Goal: Transaction & Acquisition: Download file/media

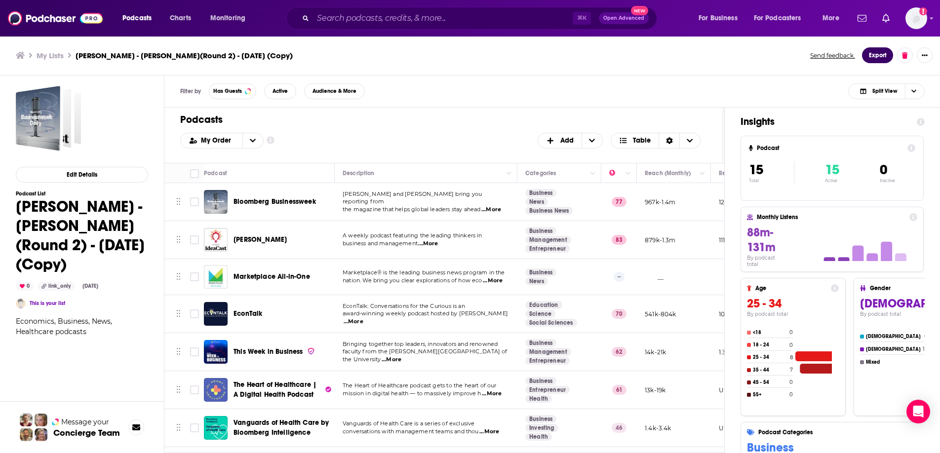
click at [874, 55] on button "Export" at bounding box center [877, 55] width 31 height 16
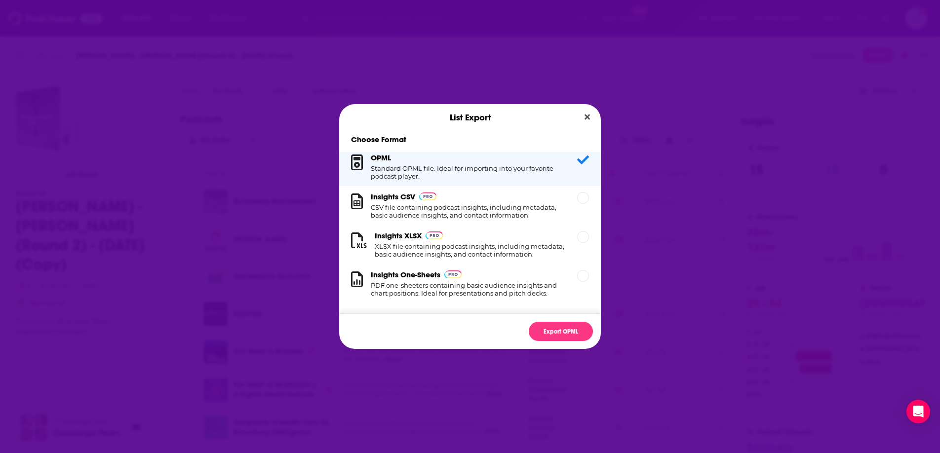
scroll to position [16, 0]
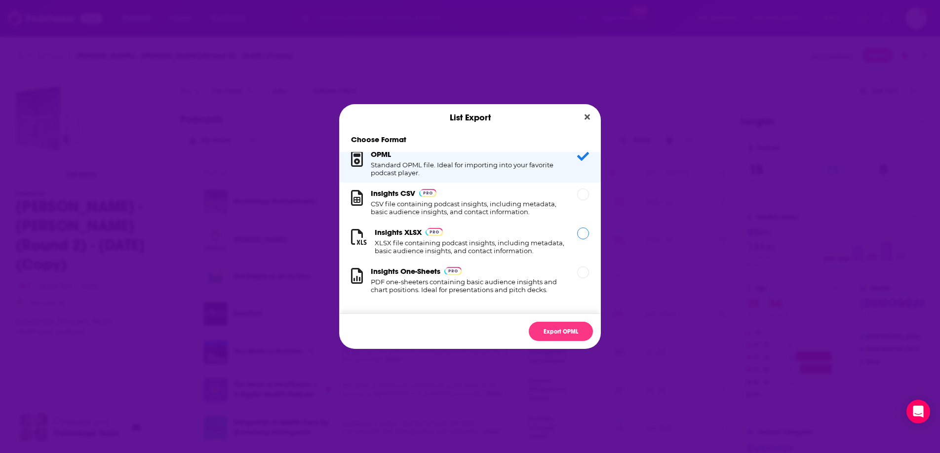
click at [577, 228] on div "Dialog" at bounding box center [583, 234] width 12 height 12
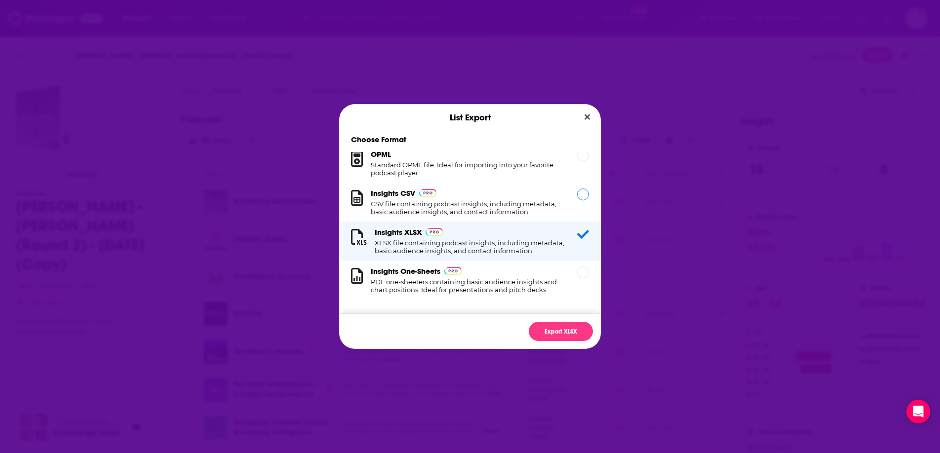
click at [577, 189] on div "Dialog" at bounding box center [583, 195] width 12 height 12
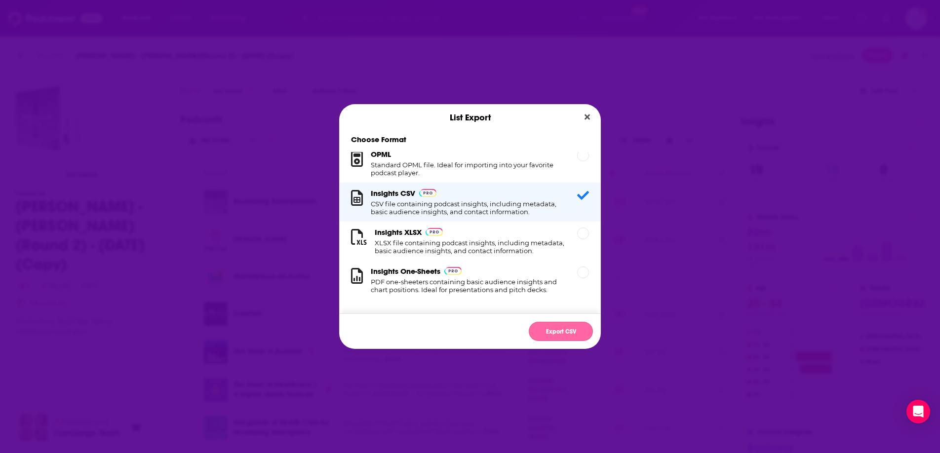
click at [555, 326] on button "Export CSV" at bounding box center [561, 331] width 64 height 19
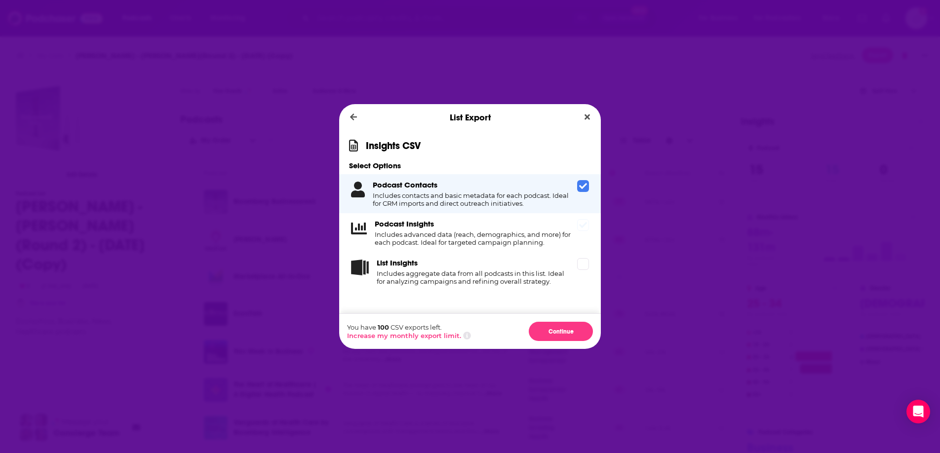
click at [590, 220] on div "Podcast Insights Includes advanced data (reach, demographics, and more) for eac…" at bounding box center [470, 232] width 262 height 39
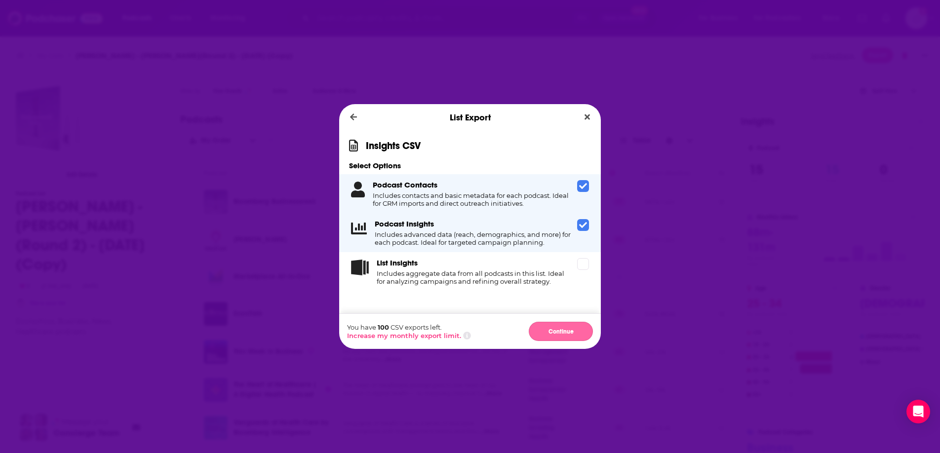
click at [562, 333] on button "Continue" at bounding box center [561, 331] width 64 height 19
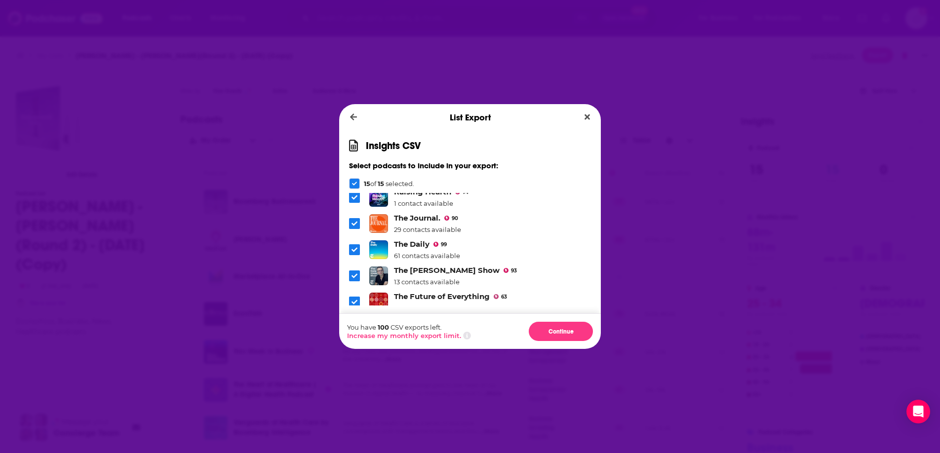
scroll to position [295, 0]
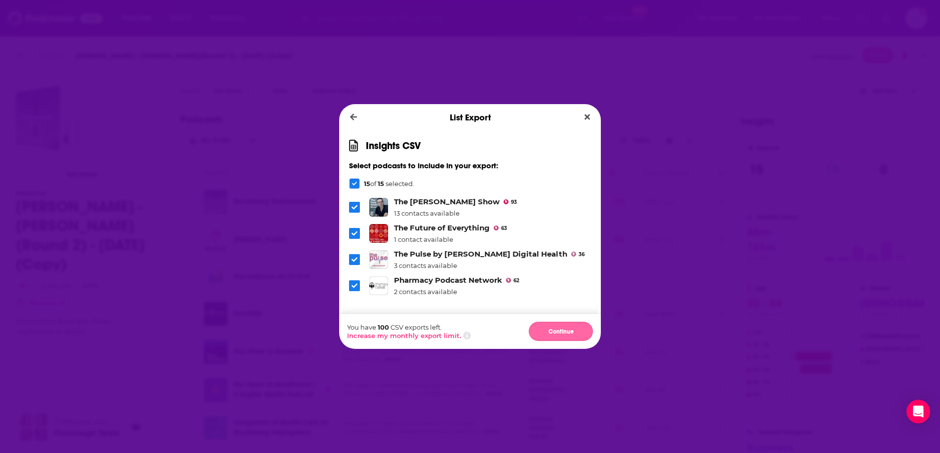
click at [576, 330] on button "Continue" at bounding box center [561, 331] width 64 height 19
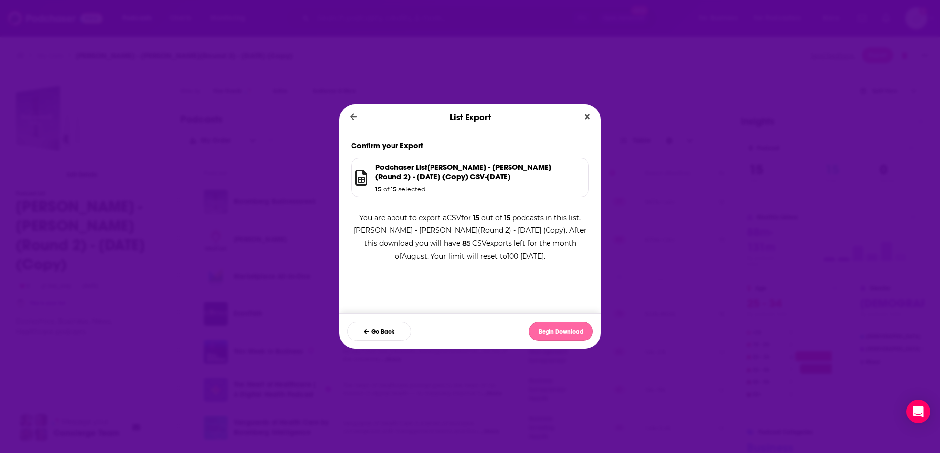
click at [571, 331] on button "Begin Download" at bounding box center [561, 331] width 64 height 19
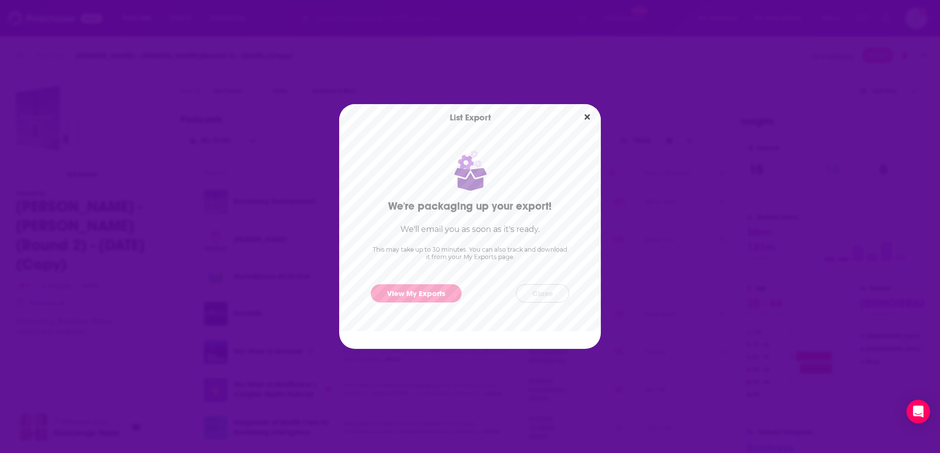
click at [536, 295] on button "Close" at bounding box center [542, 293] width 53 height 18
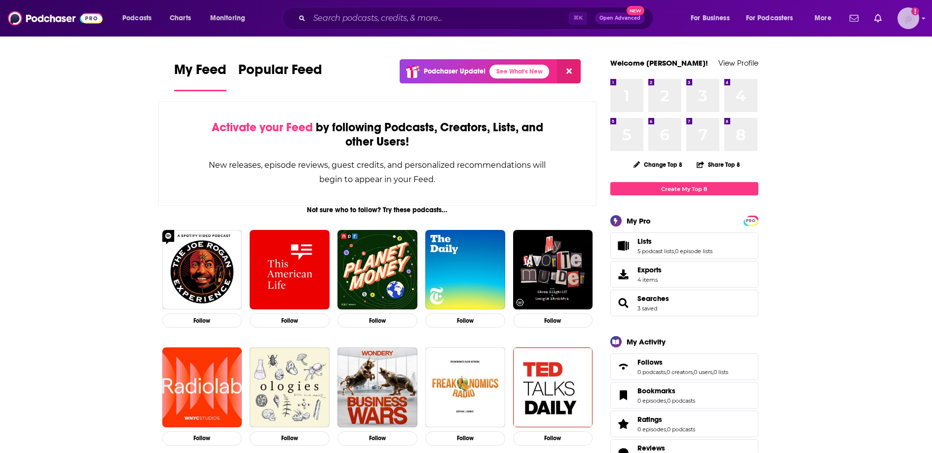
click at [906, 20] on img "Logged in as TaftCommunications" at bounding box center [909, 18] width 22 height 22
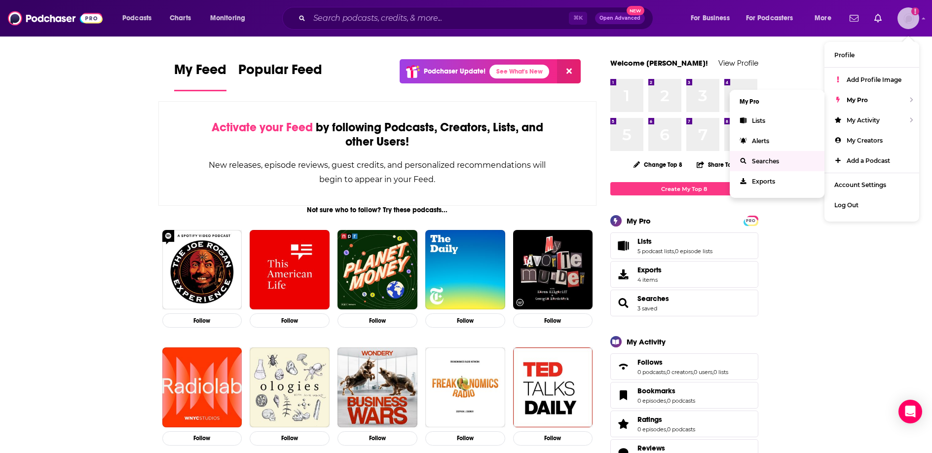
click at [770, 157] on span "Searches" at bounding box center [765, 160] width 27 height 7
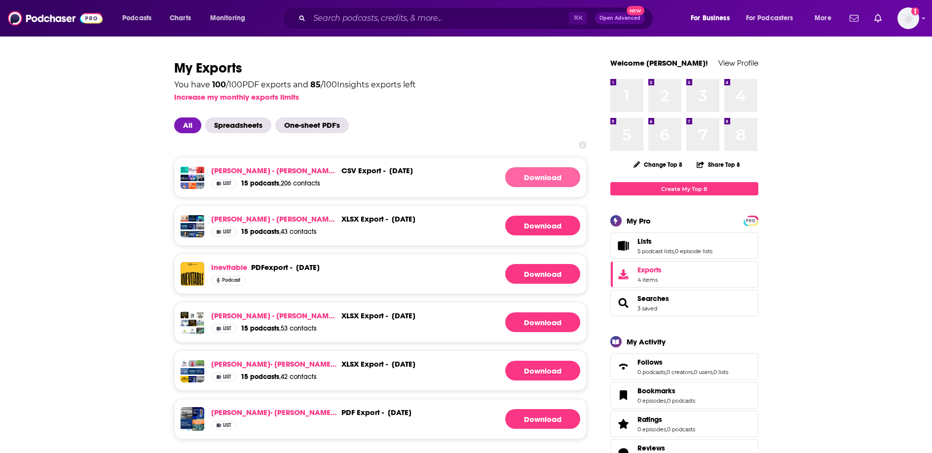
click at [531, 174] on link "Download" at bounding box center [542, 177] width 75 height 20
click at [754, 19] on span "For Podcasters" at bounding box center [769, 18] width 47 height 14
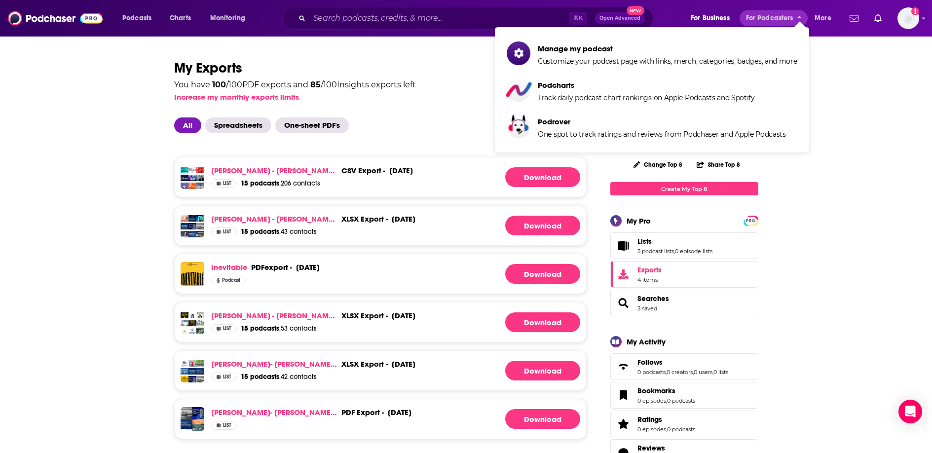
click at [711, 6] on div "Podcasts Charts Monitoring ⌘ K Open Advanced New For Business For Podcasters Mo…" at bounding box center [466, 18] width 932 height 37
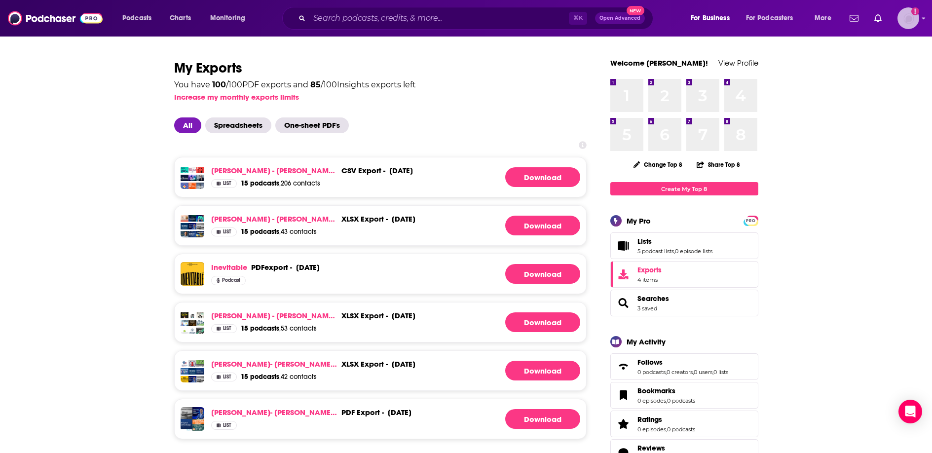
click at [912, 25] on img "Logged in as TaftCommunications" at bounding box center [909, 18] width 22 height 22
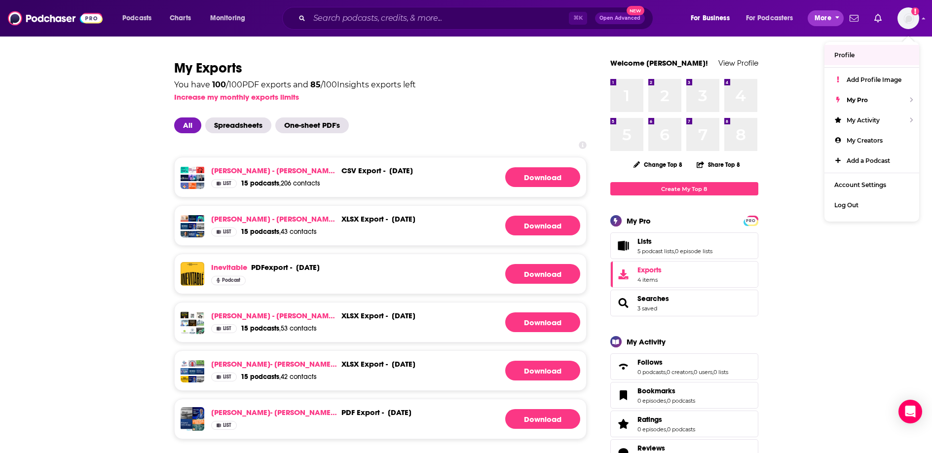
click at [827, 20] on span "More" at bounding box center [823, 18] width 17 height 14
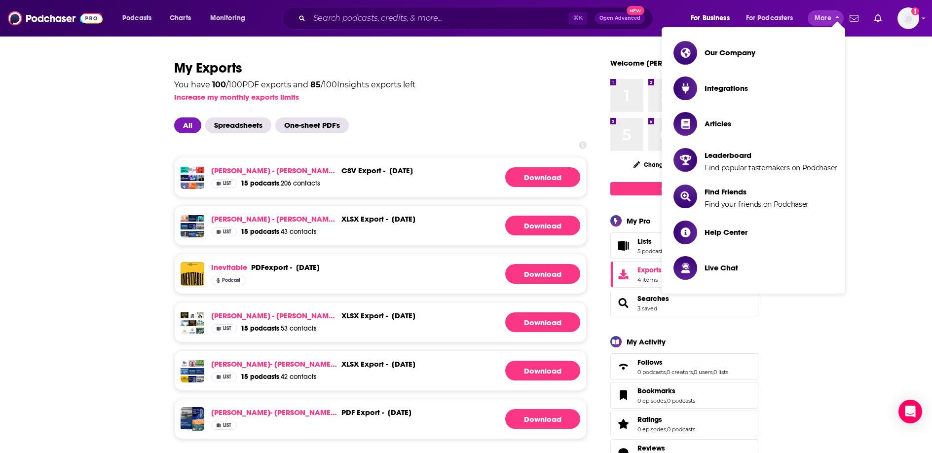
click at [469, 162] on div "RF Binder - Rob Abbott(Round 2) - August 7, 2025 (Copy) csv export - August 12t…" at bounding box center [380, 177] width 413 height 40
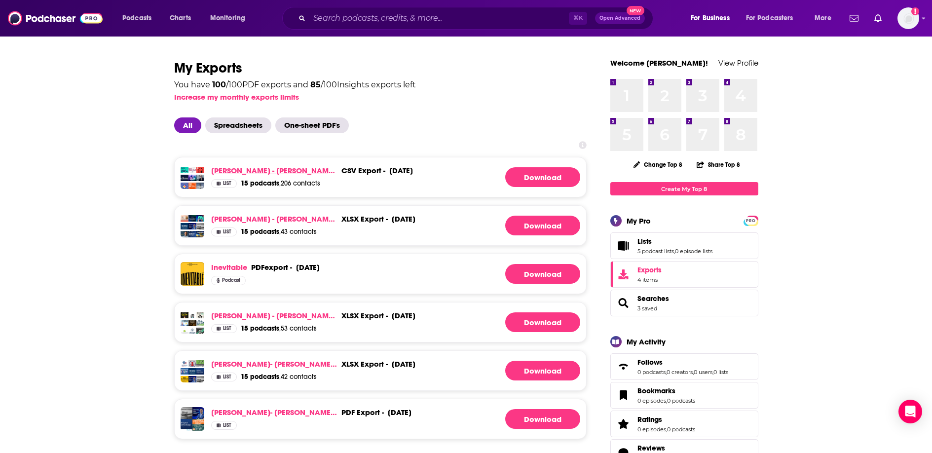
click at [312, 173] on link "[PERSON_NAME] - [PERSON_NAME](Round 2) - [DATE] (Copy)" at bounding box center [274, 170] width 126 height 9
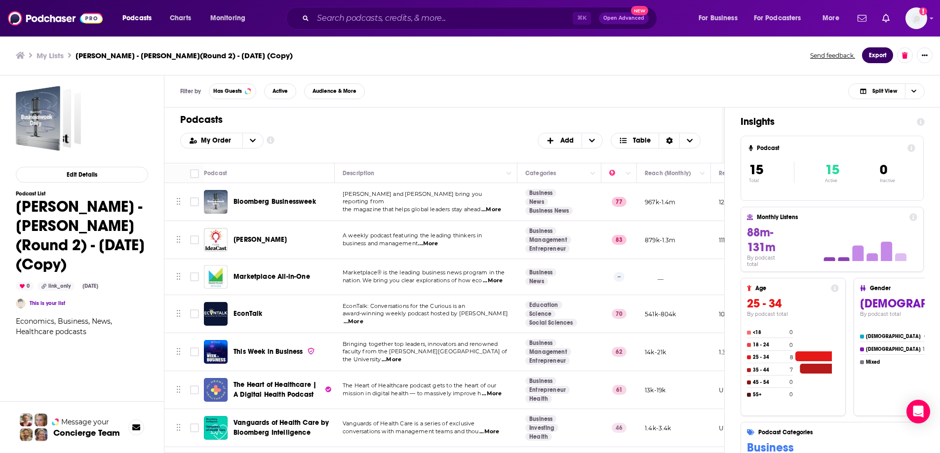
click at [876, 55] on button "Export" at bounding box center [877, 55] width 31 height 16
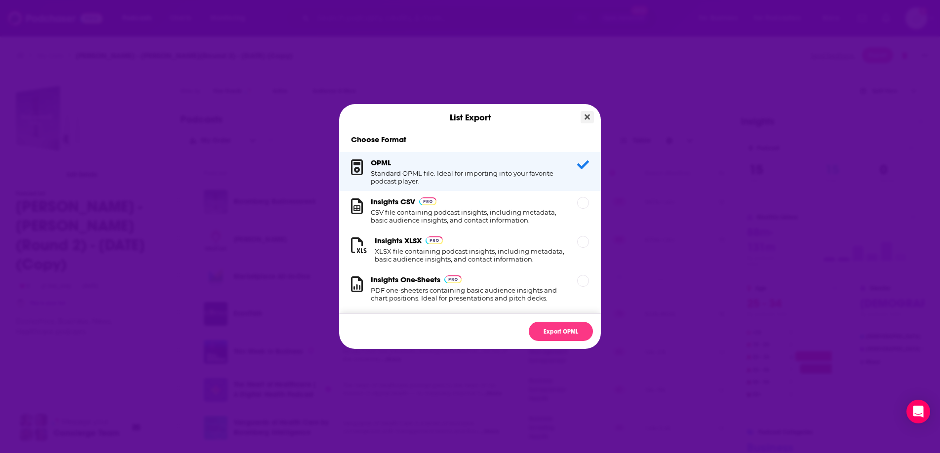
click at [587, 119] on icon "Close" at bounding box center [586, 116] width 5 height 5
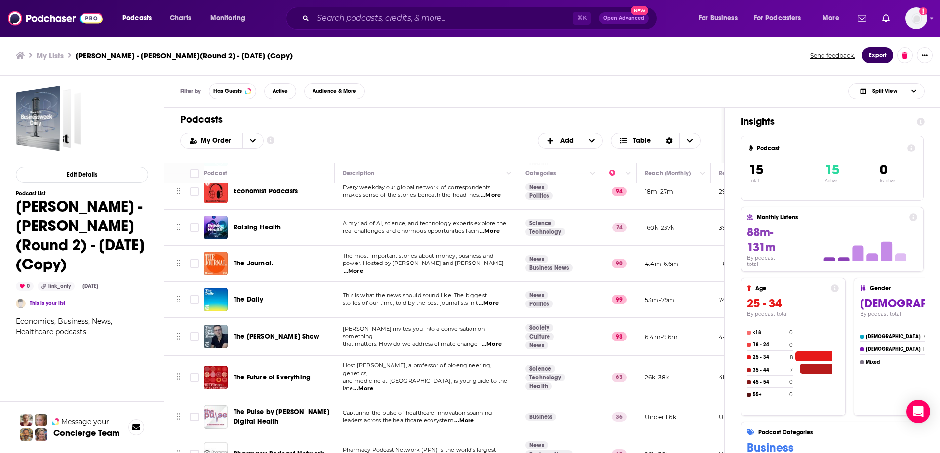
scroll to position [296, 0]
